Goal: Information Seeking & Learning: Learn about a topic

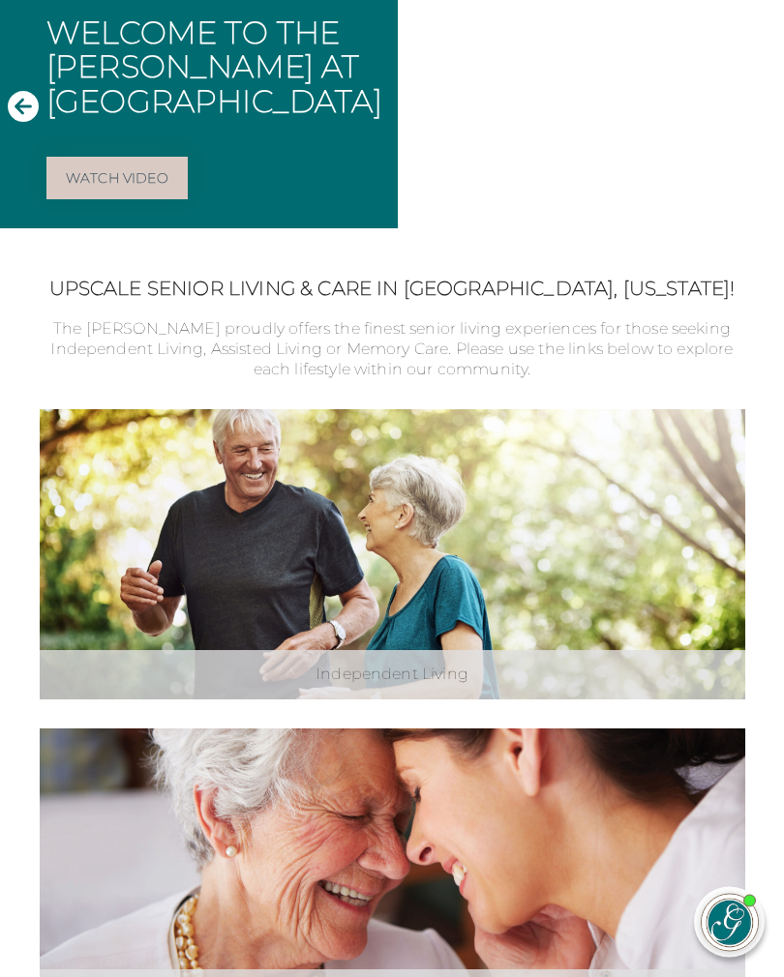
scroll to position [167, 0]
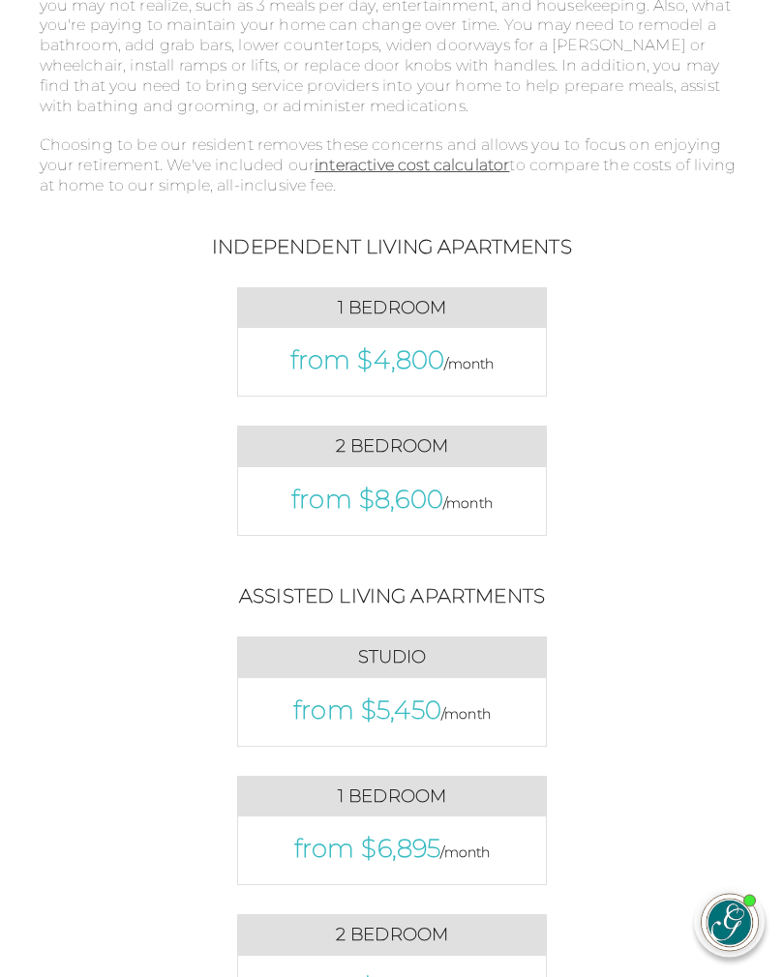
scroll to position [889, 0]
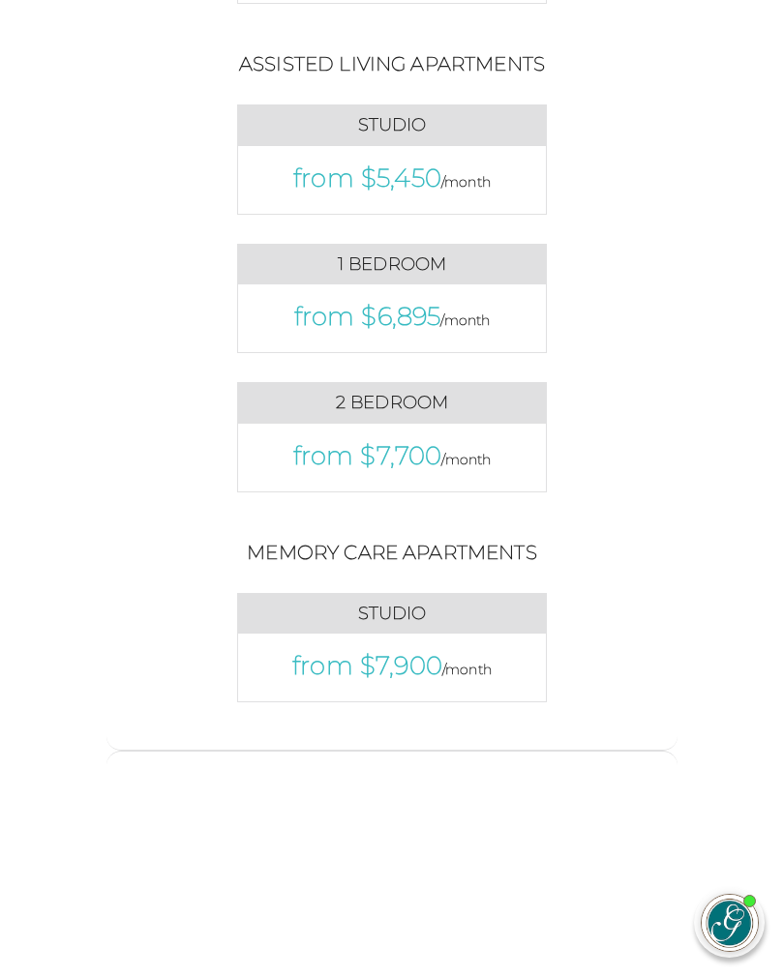
click at [668, 672] on div "Memory Care Apartments Studio from $7,900 /month" at bounding box center [391, 637] width 635 height 192
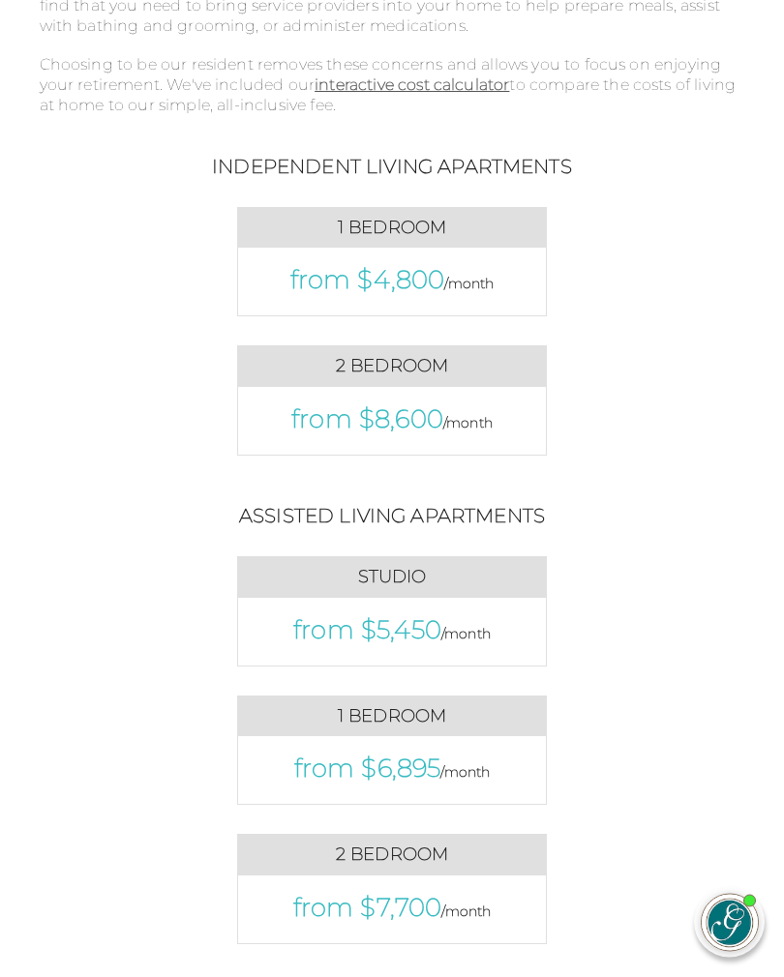
scroll to position [971, 0]
click at [694, 589] on div "Assisted Living Apartments Studio from $5,450 /month 1 Bedroom" at bounding box center [391, 736] width 635 height 469
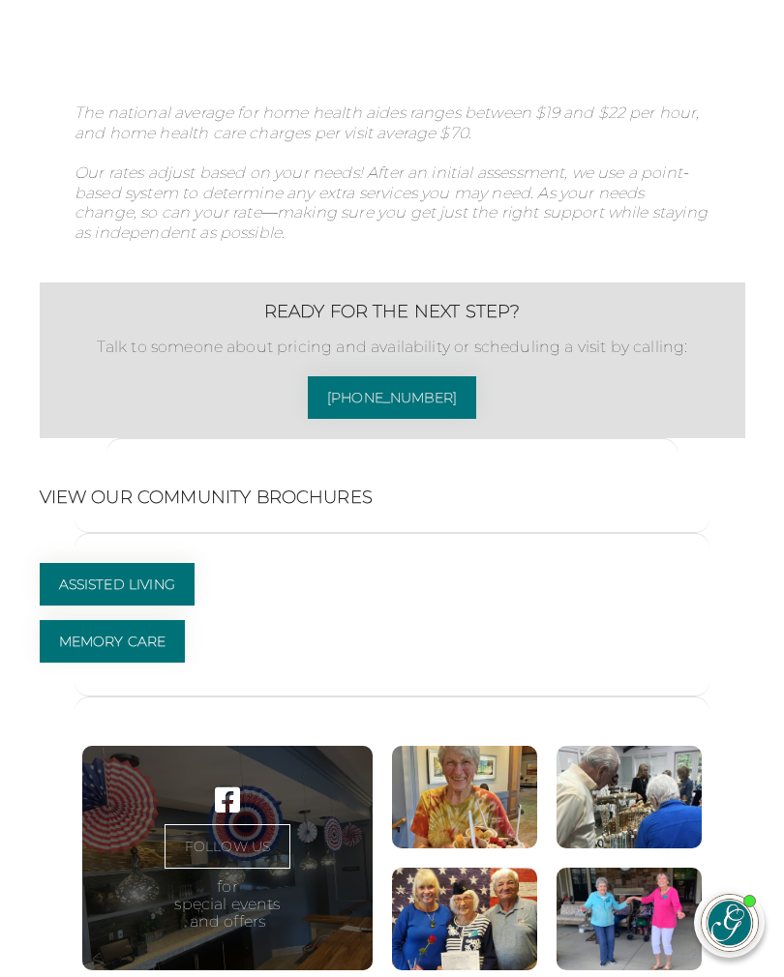
scroll to position [2302, 0]
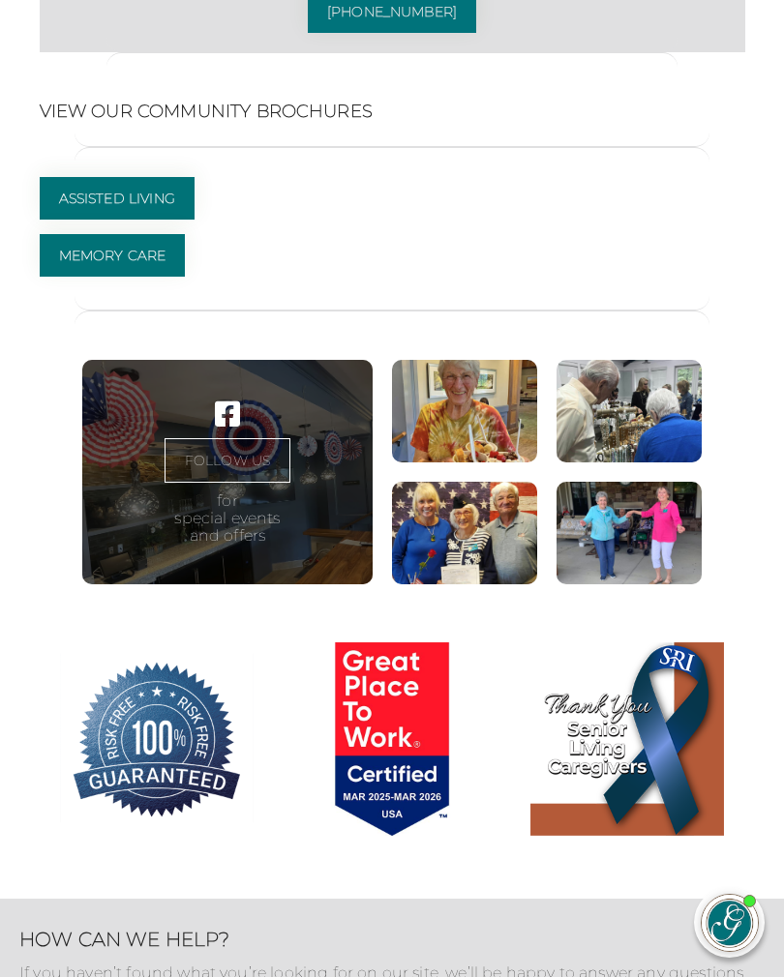
click at [76, 220] on link "Assisted Living" at bounding box center [117, 198] width 155 height 43
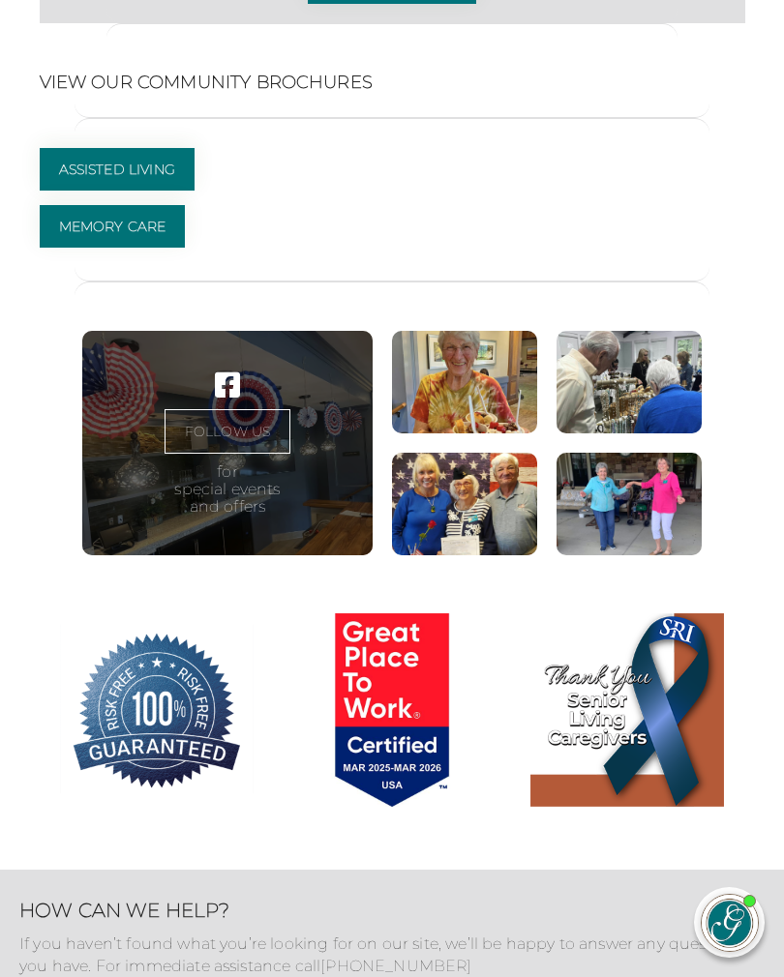
scroll to position [2724, 0]
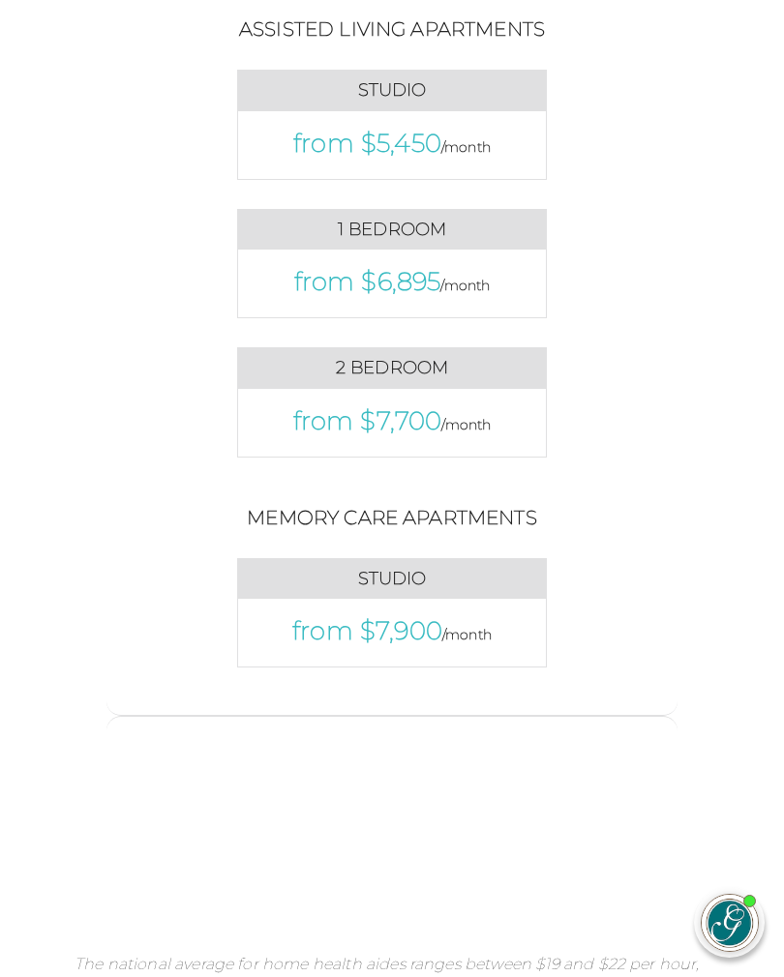
scroll to position [1457, 0]
click at [648, 559] on div "Memory Care Apartments Studio from $7,900 /month" at bounding box center [391, 601] width 635 height 192
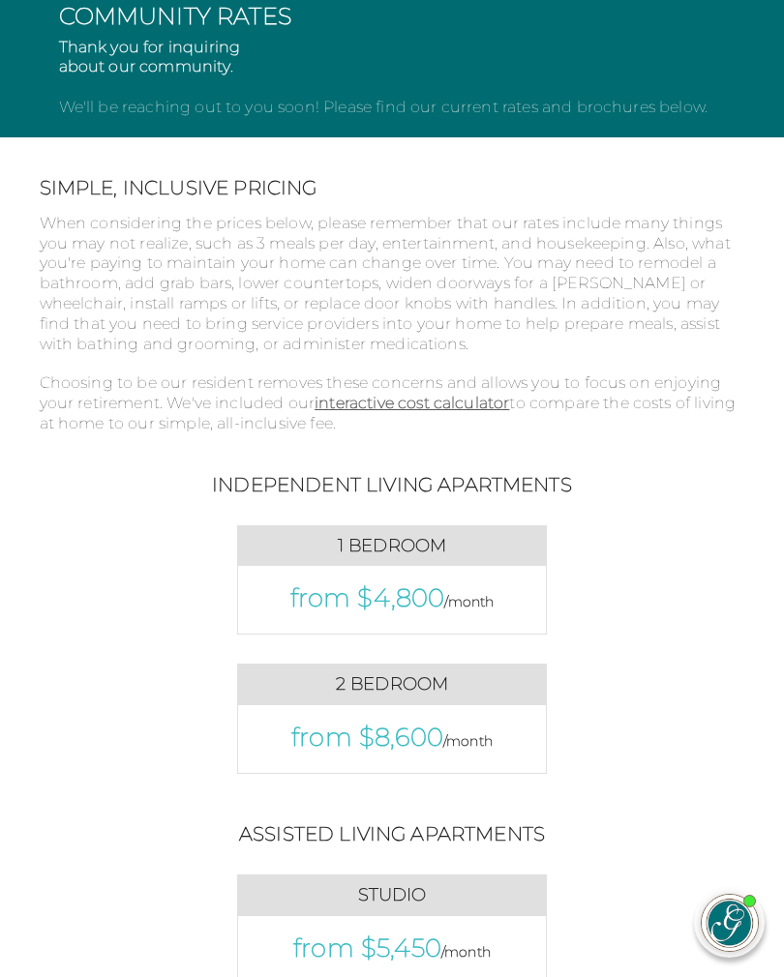
scroll to position [649, 0]
